Goal: Navigation & Orientation: Find specific page/section

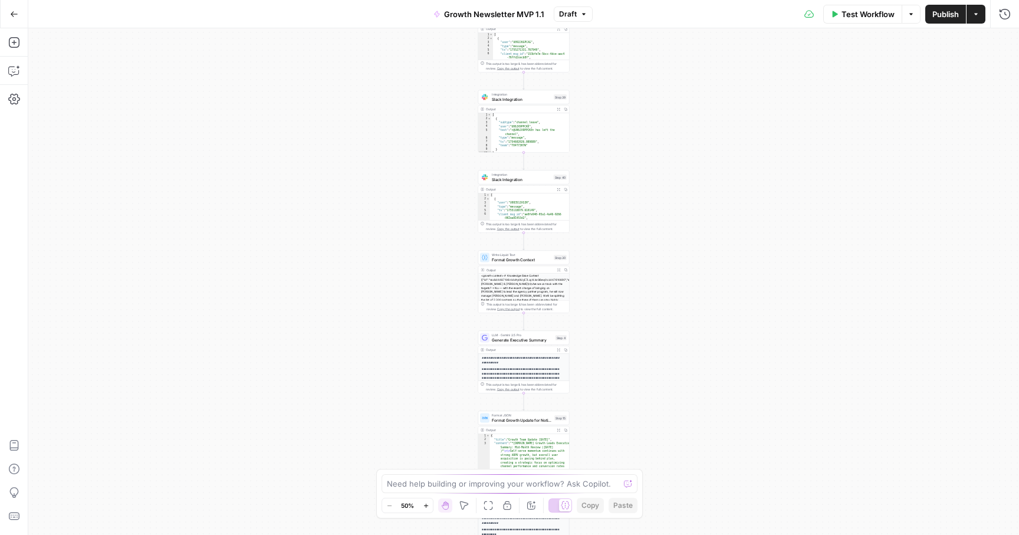
click at [404, 119] on div "Workflow Set Inputs Inputs Search Knowledge Base Search Leads Meeting Notes Ste…" at bounding box center [523, 281] width 991 height 507
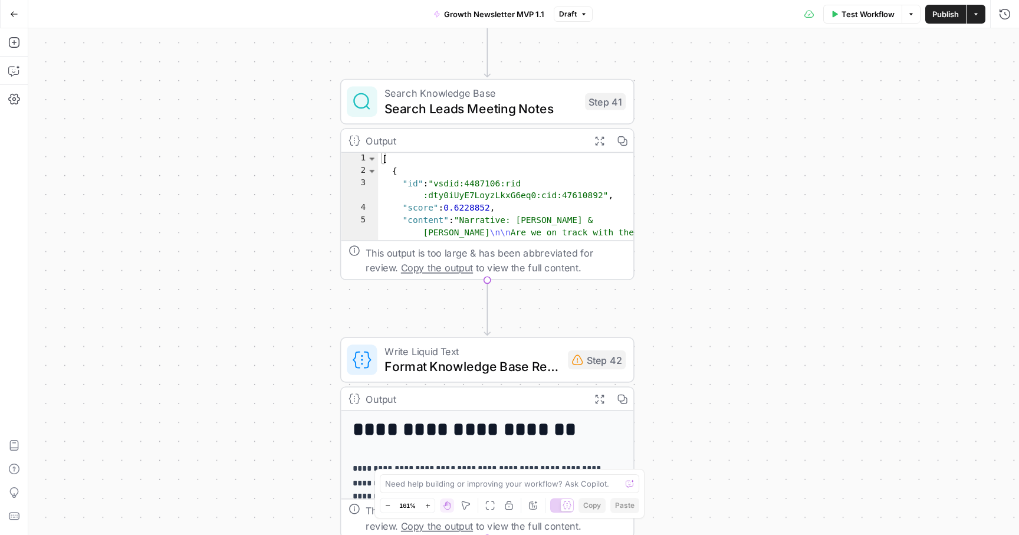
click at [14, 16] on icon "button" at bounding box center [14, 14] width 8 height 8
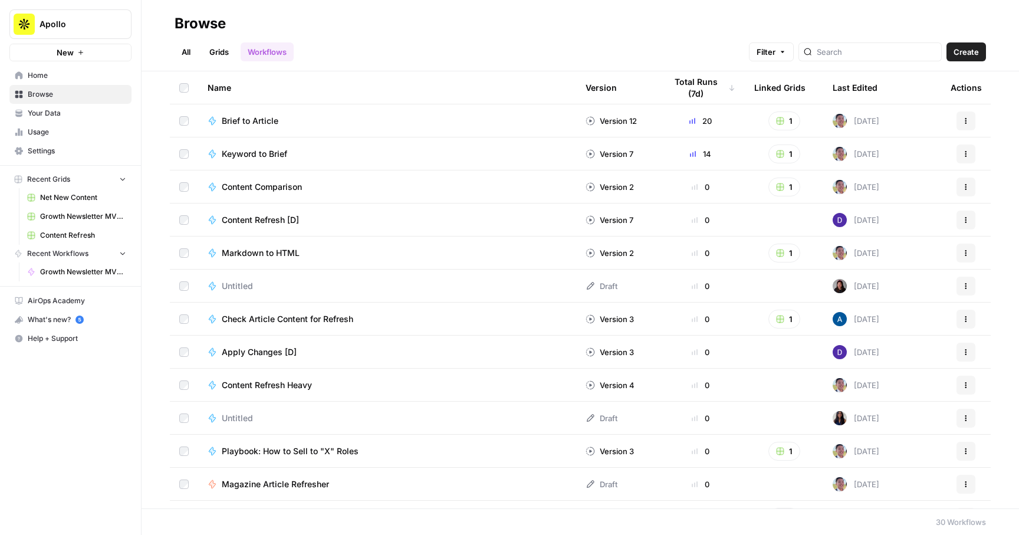
click at [63, 114] on span "Your Data" at bounding box center [77, 113] width 98 height 11
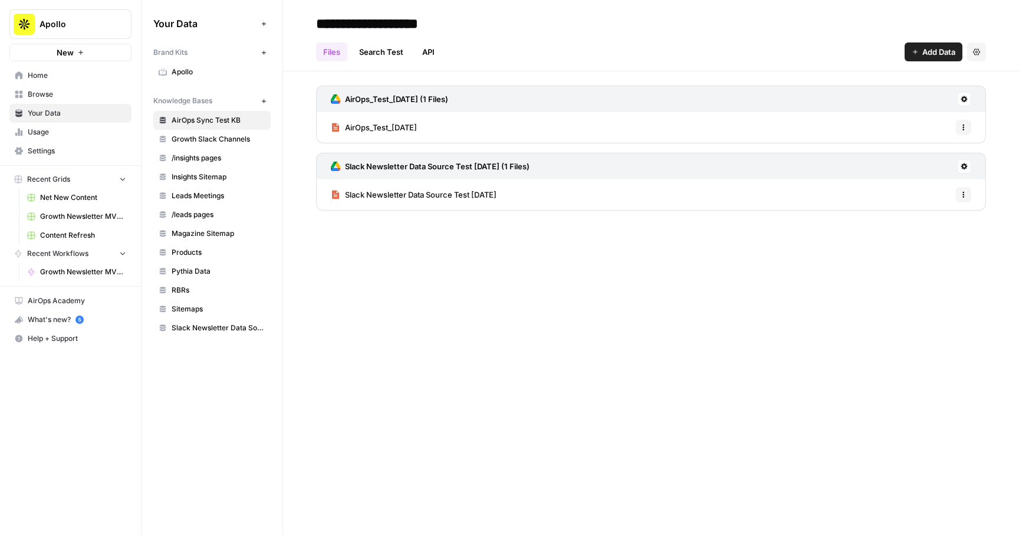
click at [236, 137] on span "Growth Slack Channels" at bounding box center [219, 139] width 94 height 11
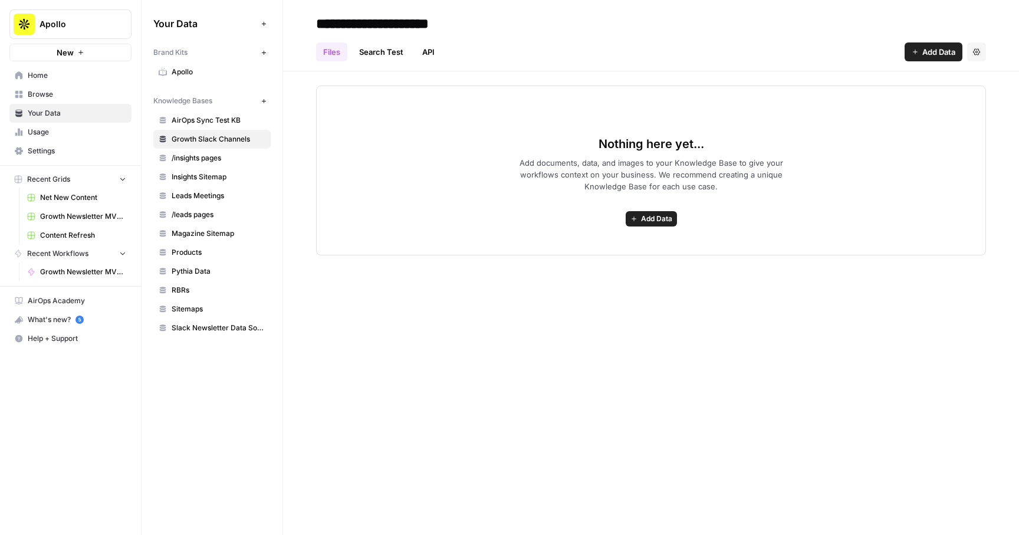
click at [224, 149] on link "/insights pages" at bounding box center [211, 158] width 117 height 19
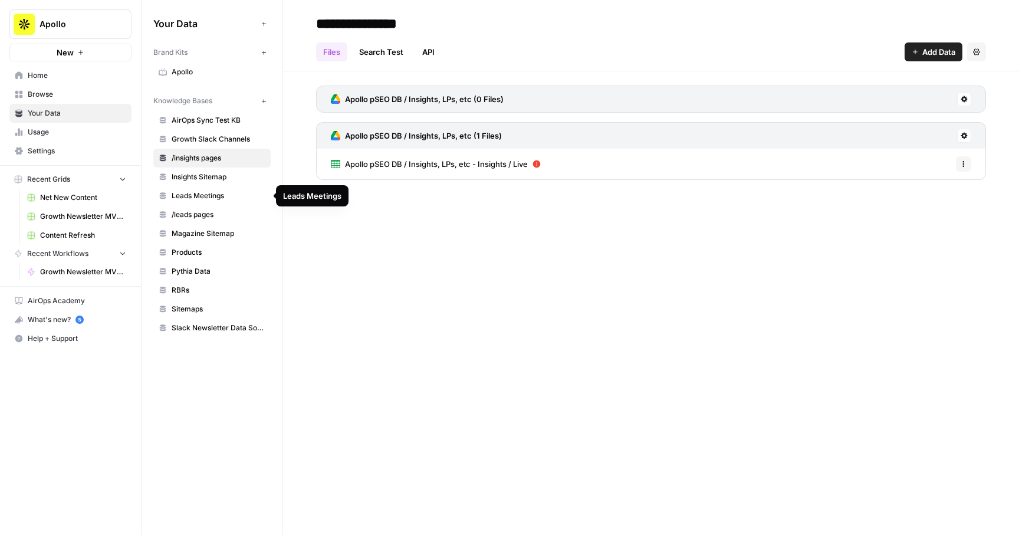
click at [219, 195] on span "Leads Meetings" at bounding box center [219, 196] width 94 height 11
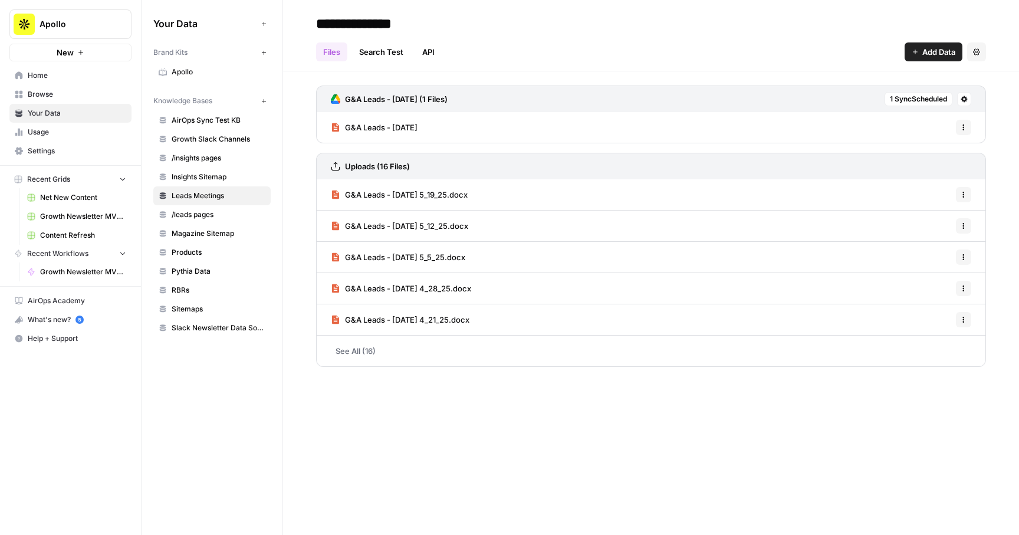
click at [51, 68] on link "Home" at bounding box center [70, 75] width 122 height 19
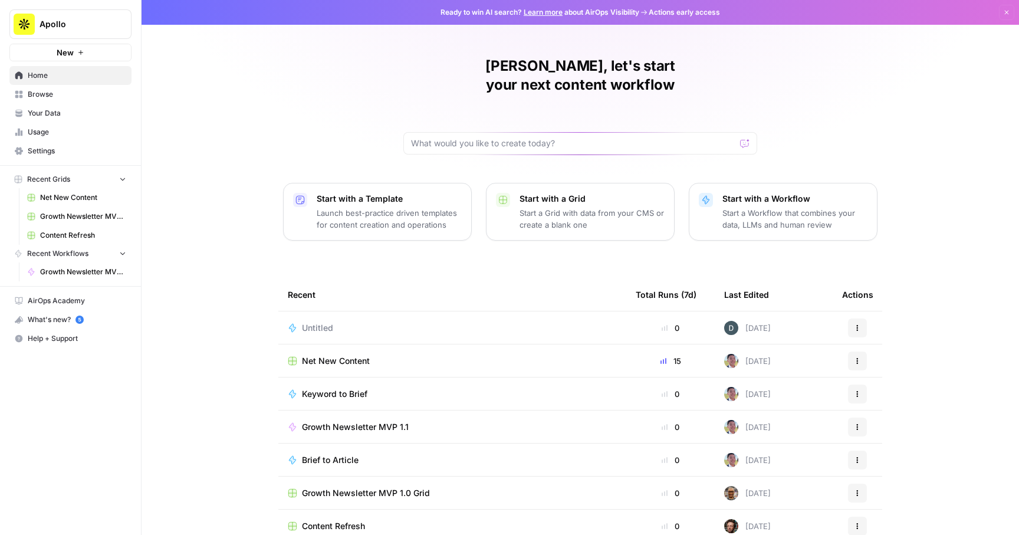
scroll to position [8, 0]
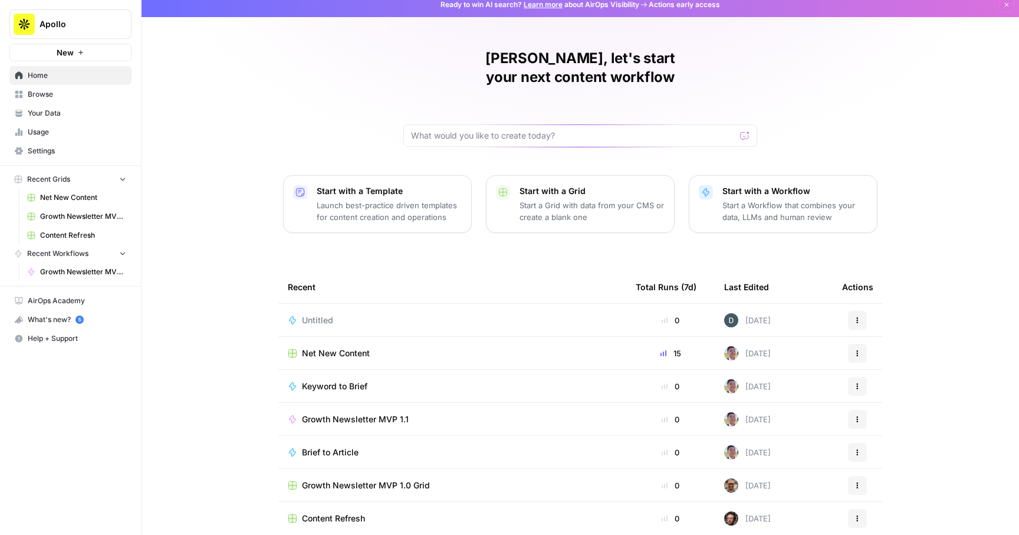
click at [335, 413] on span "Growth Newsletter MVP 1.1" at bounding box center [355, 419] width 107 height 12
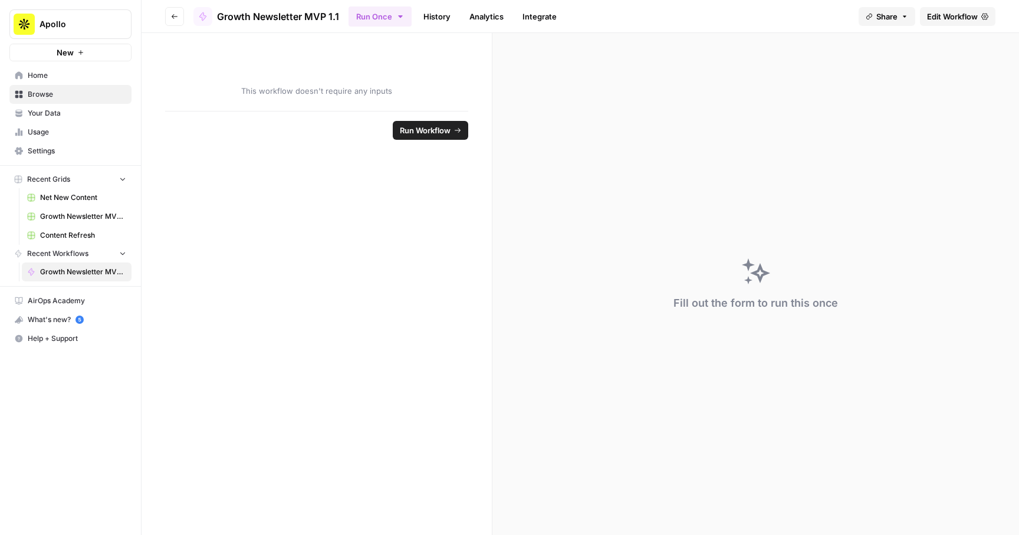
click at [493, 13] on link "Analytics" at bounding box center [486, 16] width 48 height 19
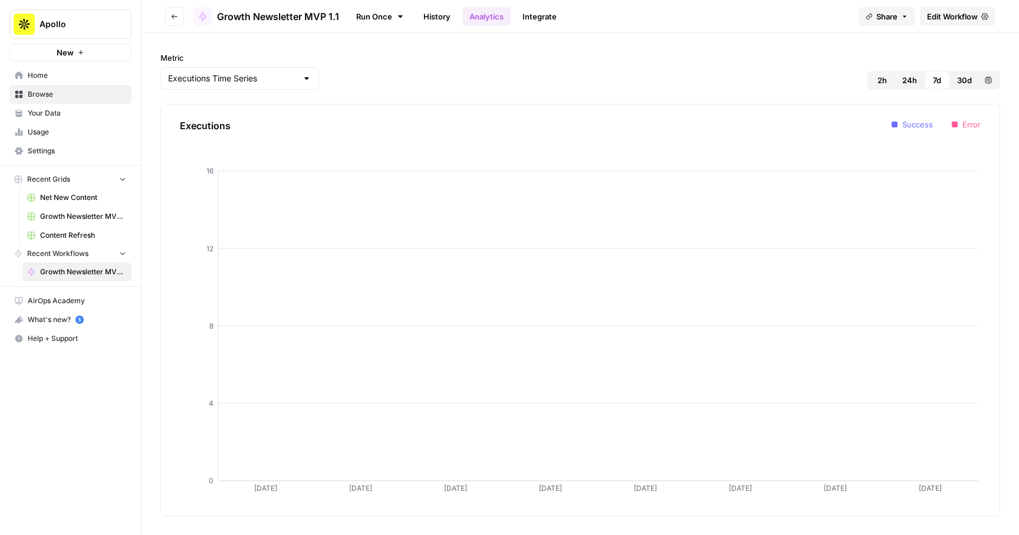
click at [440, 14] on link "History" at bounding box center [436, 16] width 41 height 19
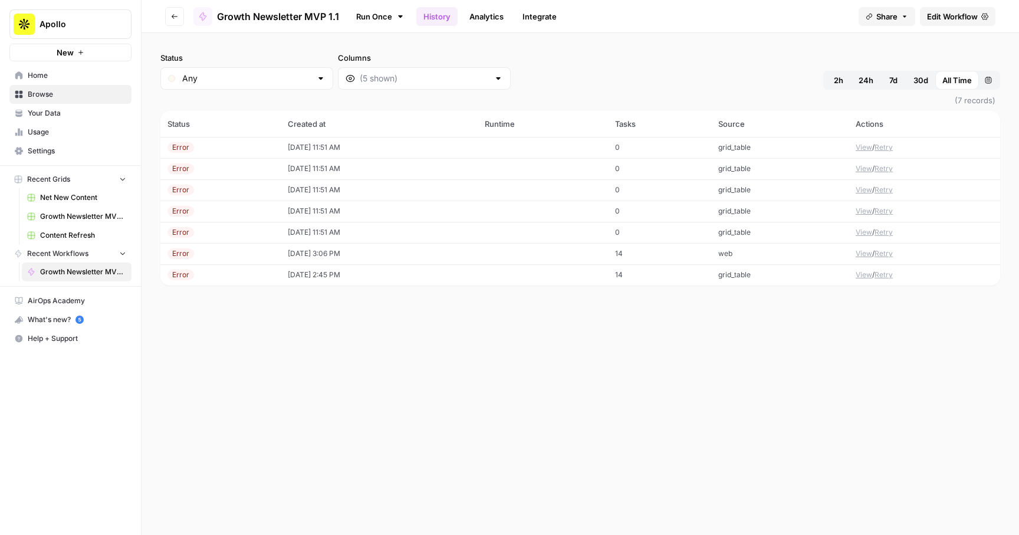
click at [380, 14] on link "Run Once" at bounding box center [380, 16] width 63 height 20
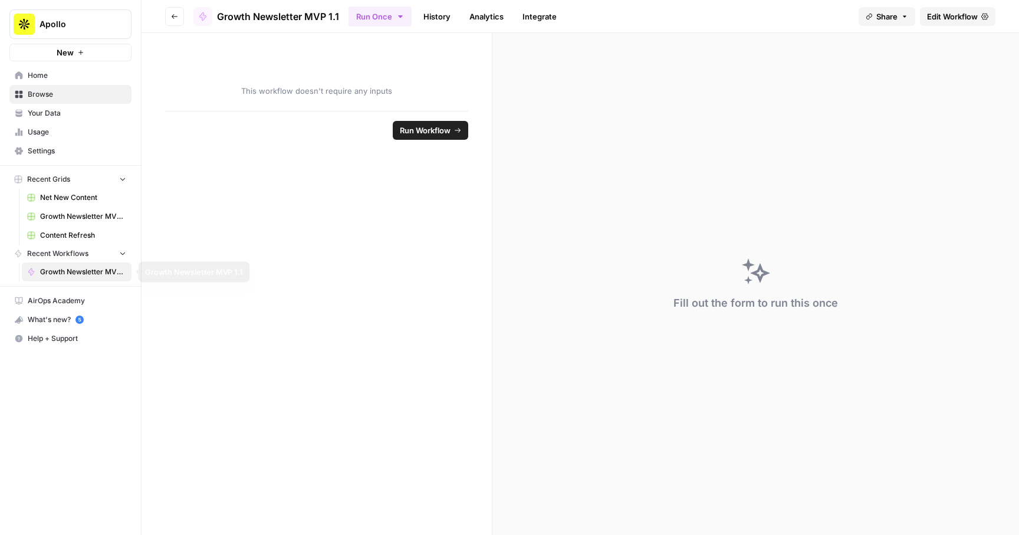
click at [102, 270] on span "Growth Newsletter MVP 1.1" at bounding box center [83, 272] width 86 height 11
click at [954, 18] on span "Edit Workflow" at bounding box center [952, 17] width 51 height 12
